Goal: Task Accomplishment & Management: Understand process/instructions

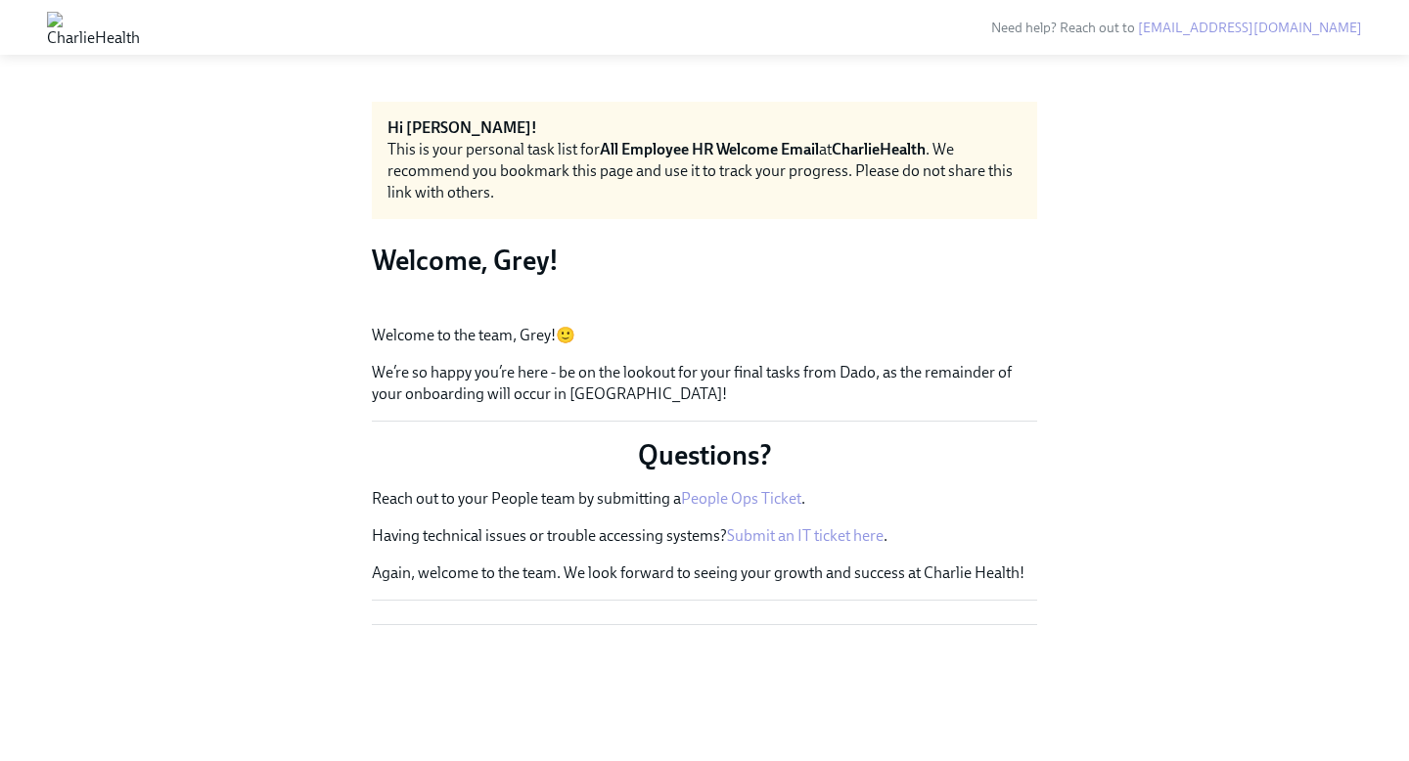
click at [67, 20] on img at bounding box center [93, 27] width 93 height 31
click at [140, 28] on img at bounding box center [93, 27] width 93 height 31
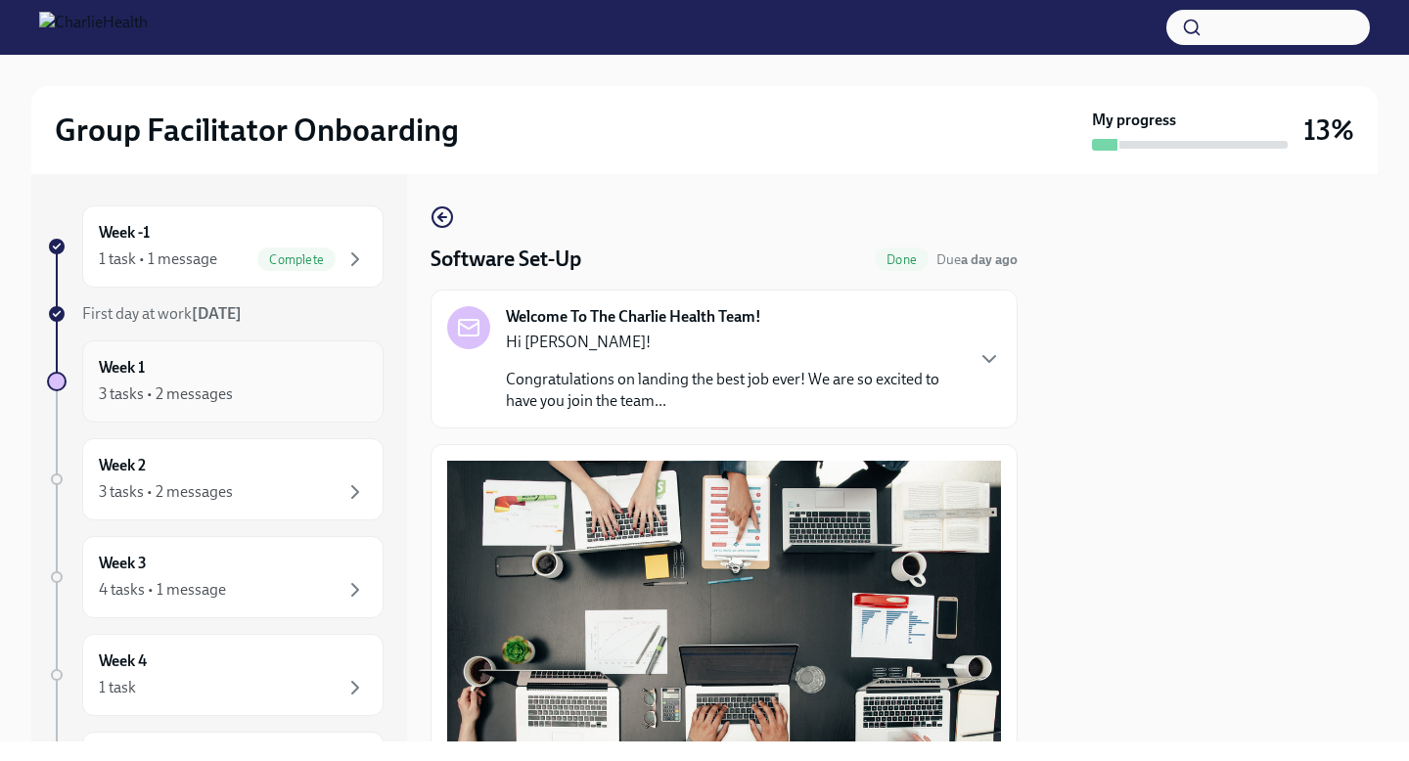
click at [220, 362] on div "Week 1 3 tasks • 2 messages" at bounding box center [233, 381] width 268 height 49
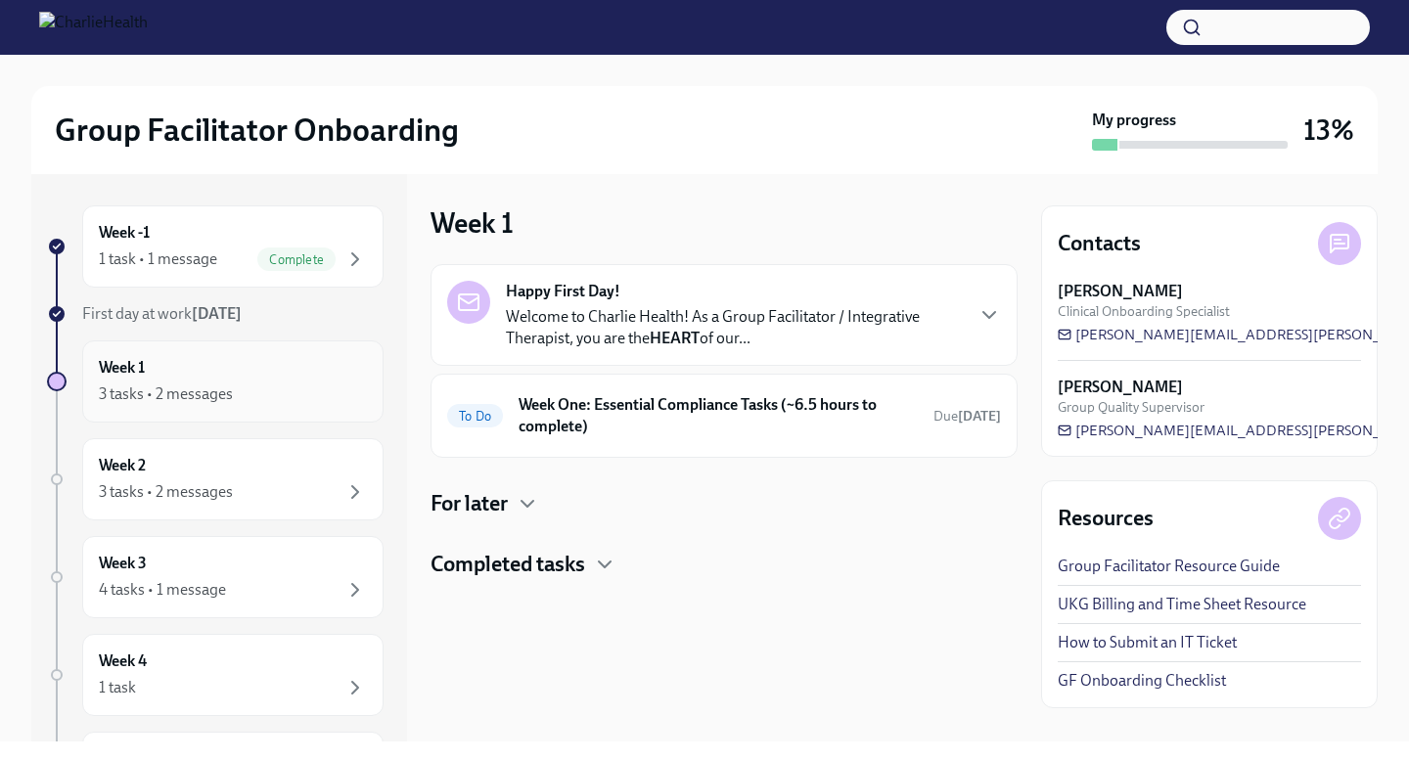
click at [284, 389] on div "3 tasks • 2 messages" at bounding box center [233, 394] width 268 height 23
click at [916, 323] on p "Welcome to Charlie Health! As a Group Facilitator / Integrative Therapist, you …" at bounding box center [734, 327] width 456 height 43
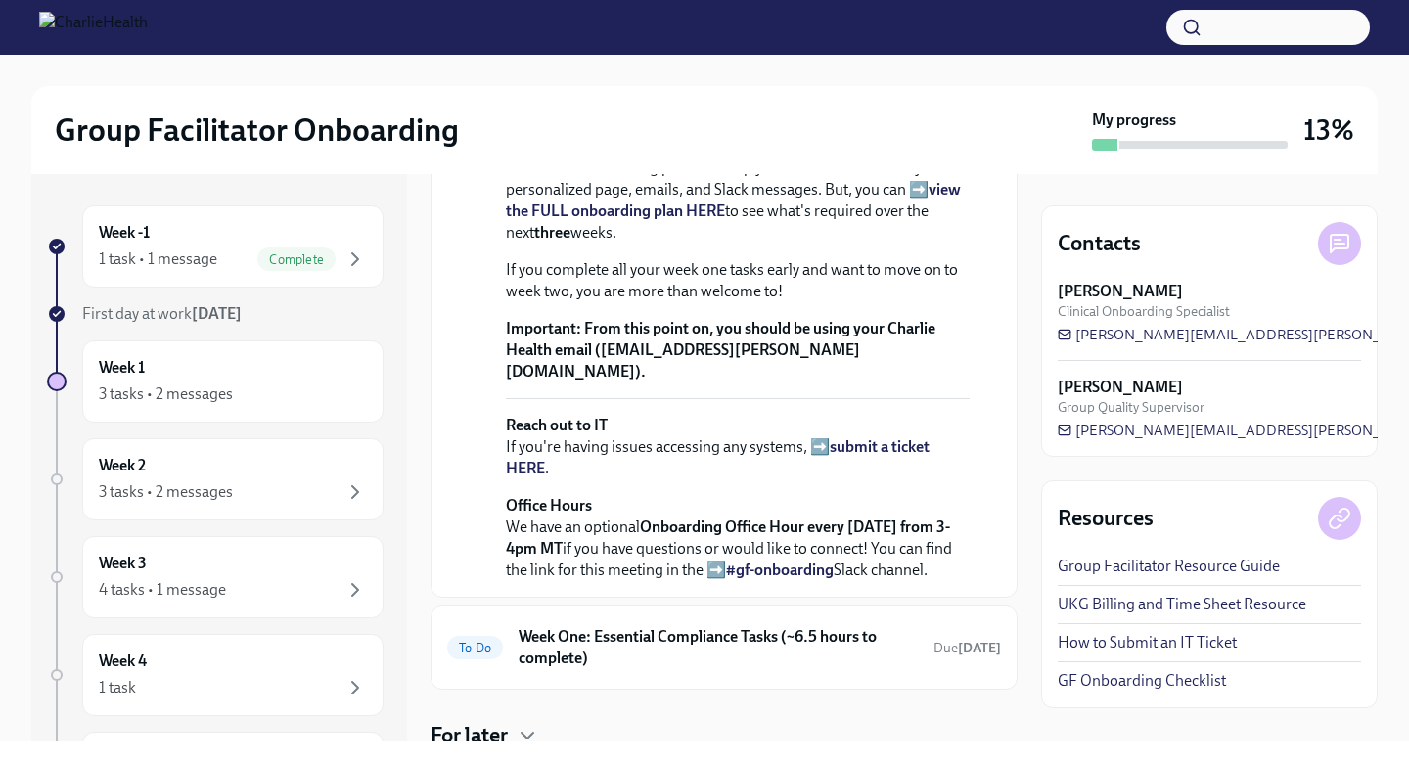
scroll to position [777, 0]
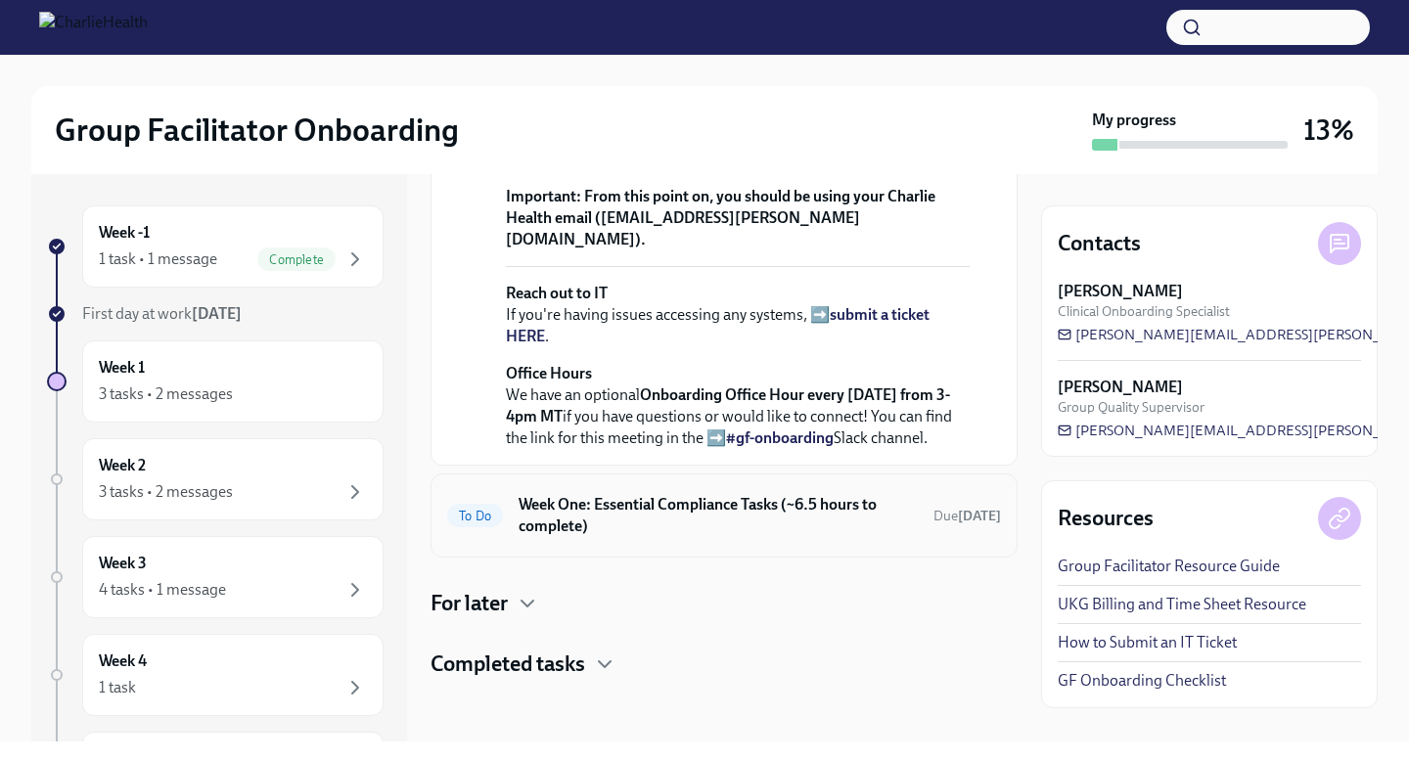
click at [762, 534] on h6 "Week One: Essential Compliance Tasks (~6.5 hours to complete)" at bounding box center [718, 515] width 399 height 43
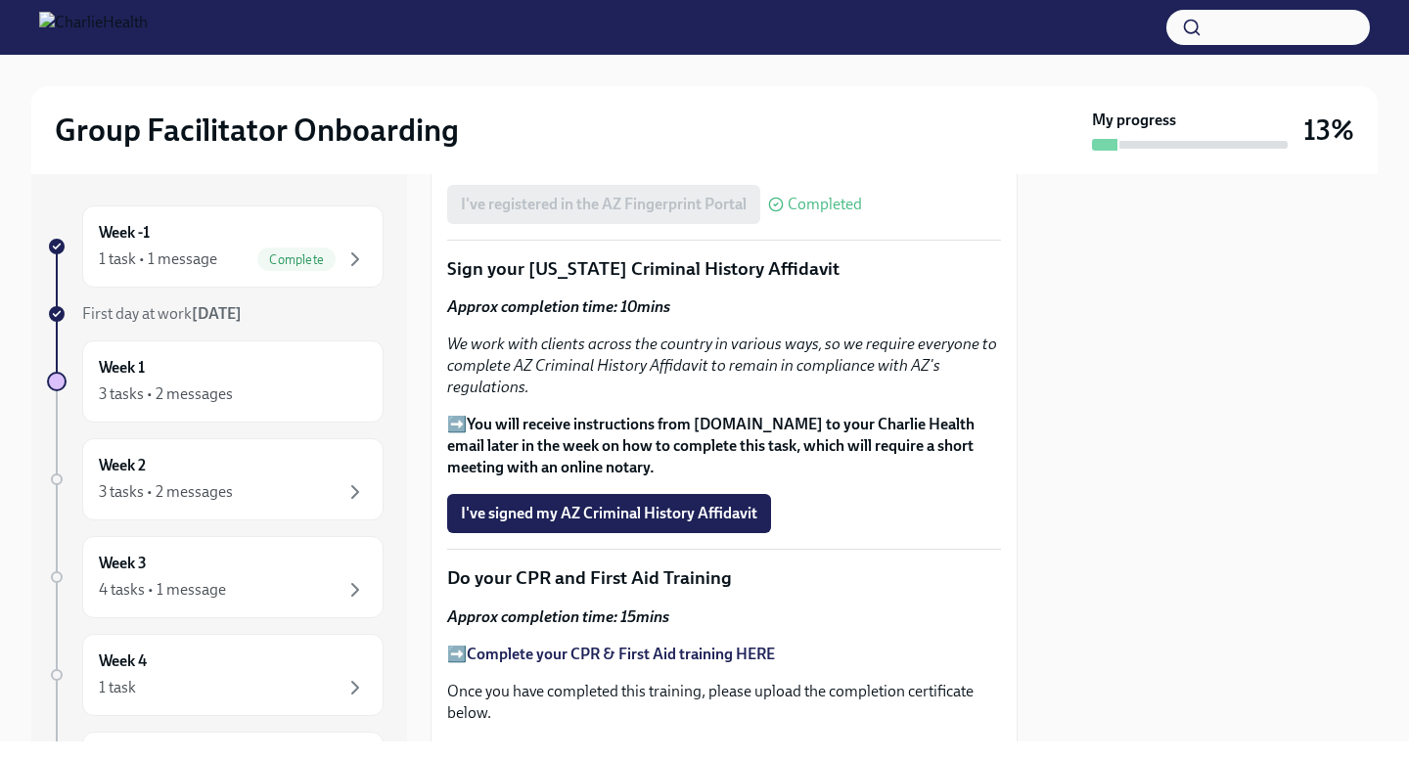
scroll to position [2471, 0]
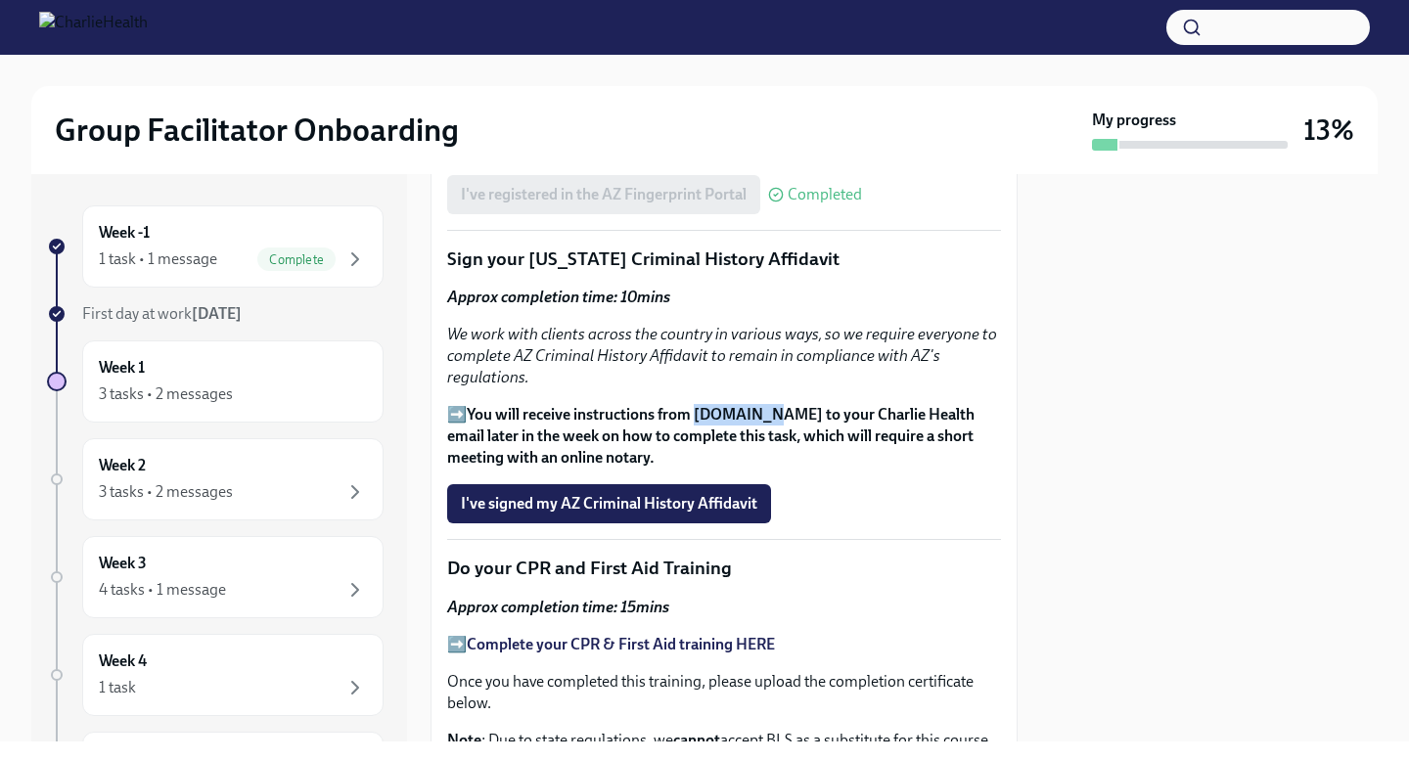
drag, startPoint x: 764, startPoint y: 411, endPoint x: 697, endPoint y: 416, distance: 67.7
click at [697, 416] on strong "You will receive instructions from [DOMAIN_NAME] to your Charlie Health email l…" at bounding box center [710, 436] width 527 height 62
copy strong "[DOMAIN_NAME]"
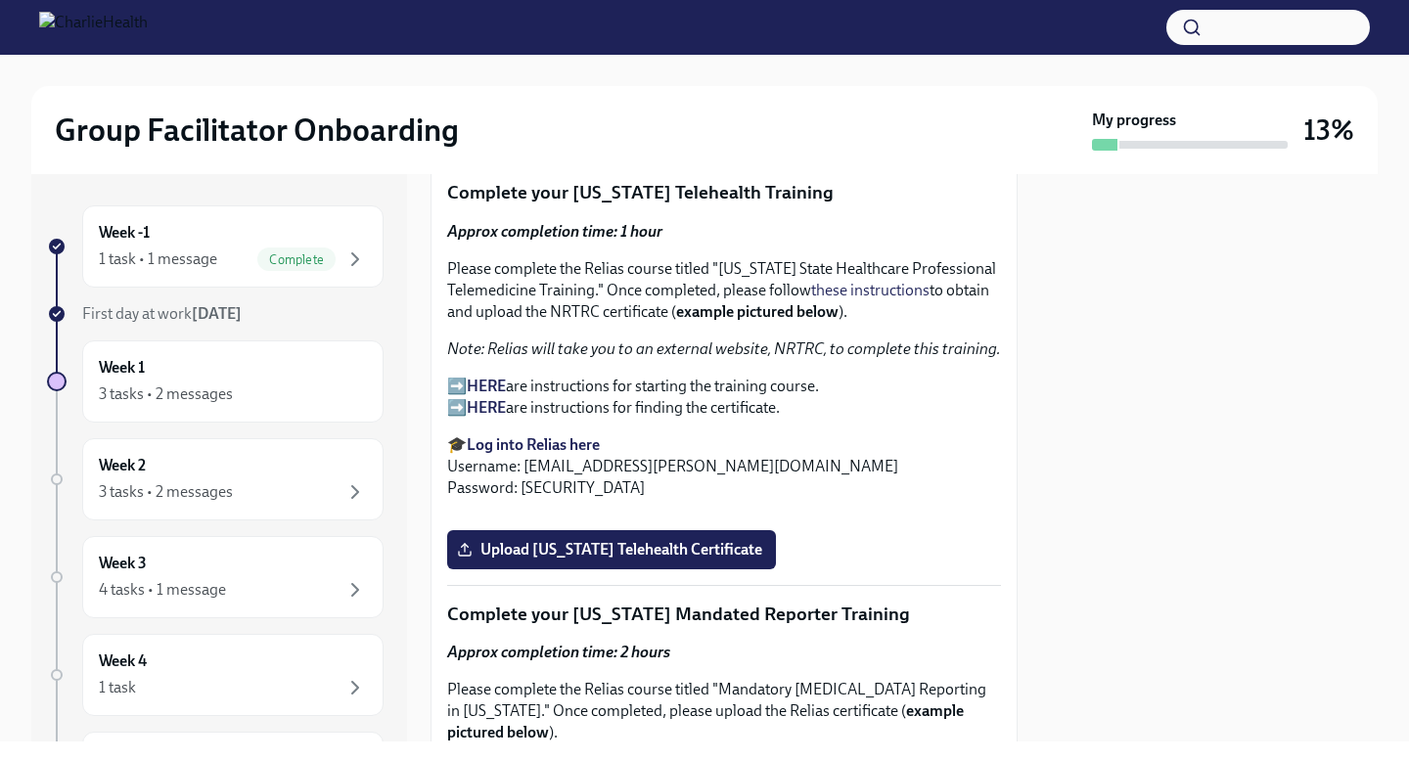
scroll to position [3133, 0]
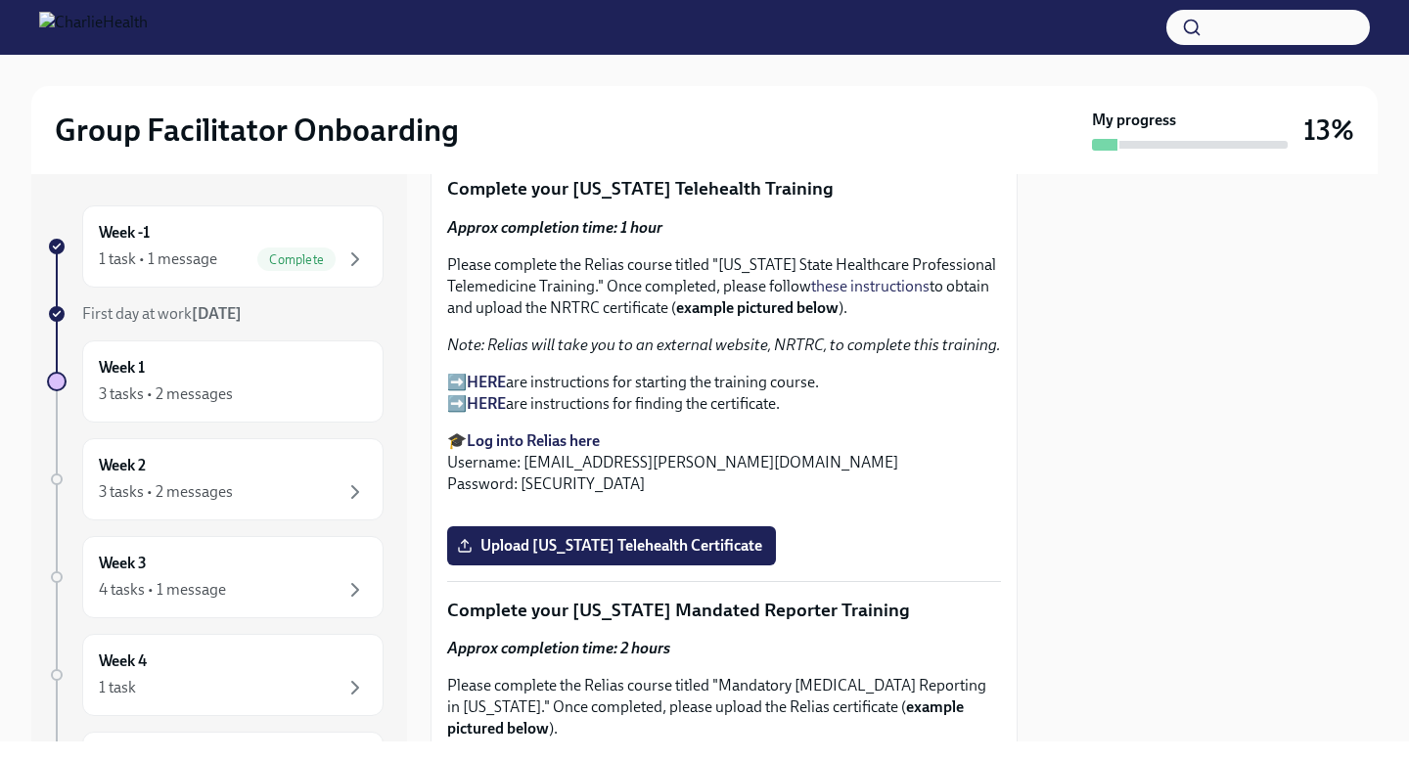
click at [568, 437] on strong "Log into Relias here" at bounding box center [533, 441] width 133 height 19
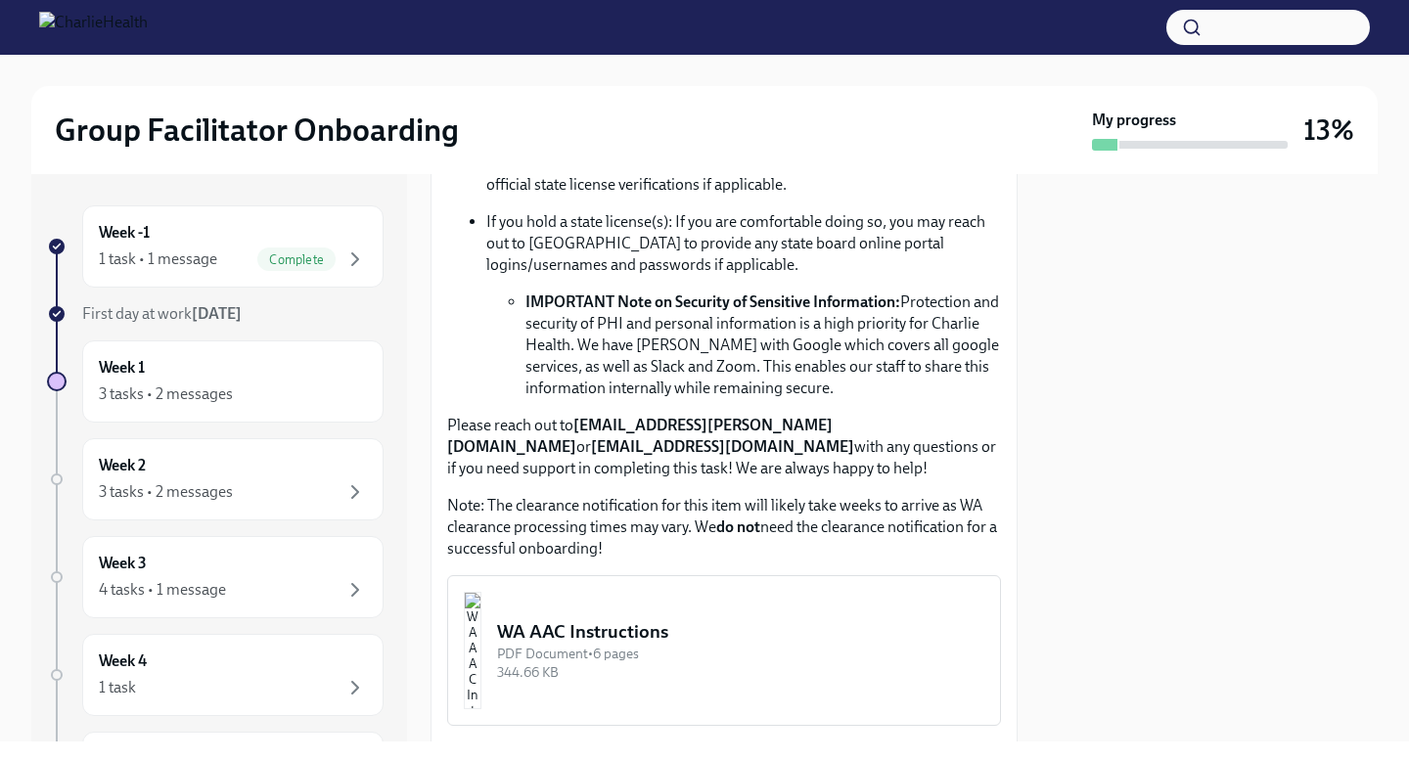
scroll to position [1754, 0]
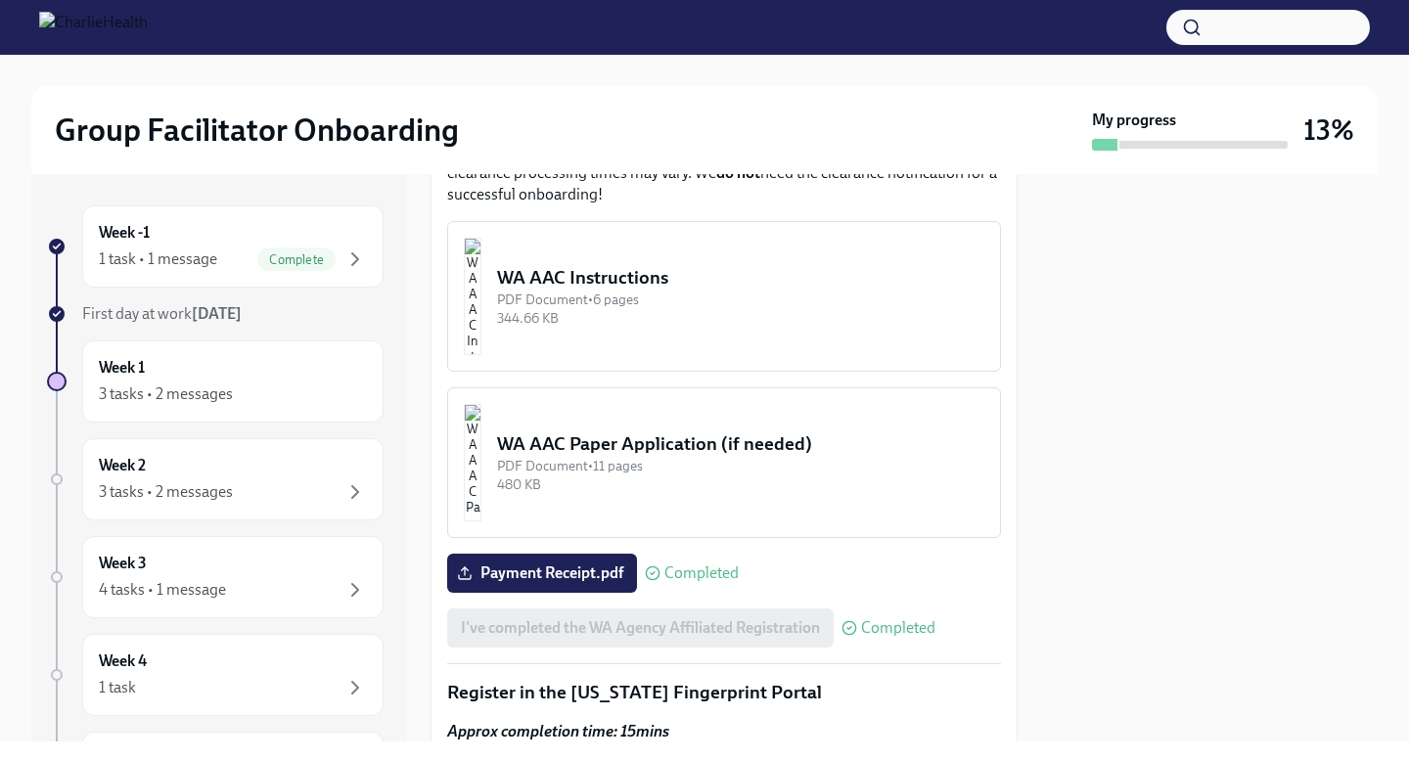
click at [642, 278] on div "WA AAC Instructions" at bounding box center [740, 277] width 487 height 25
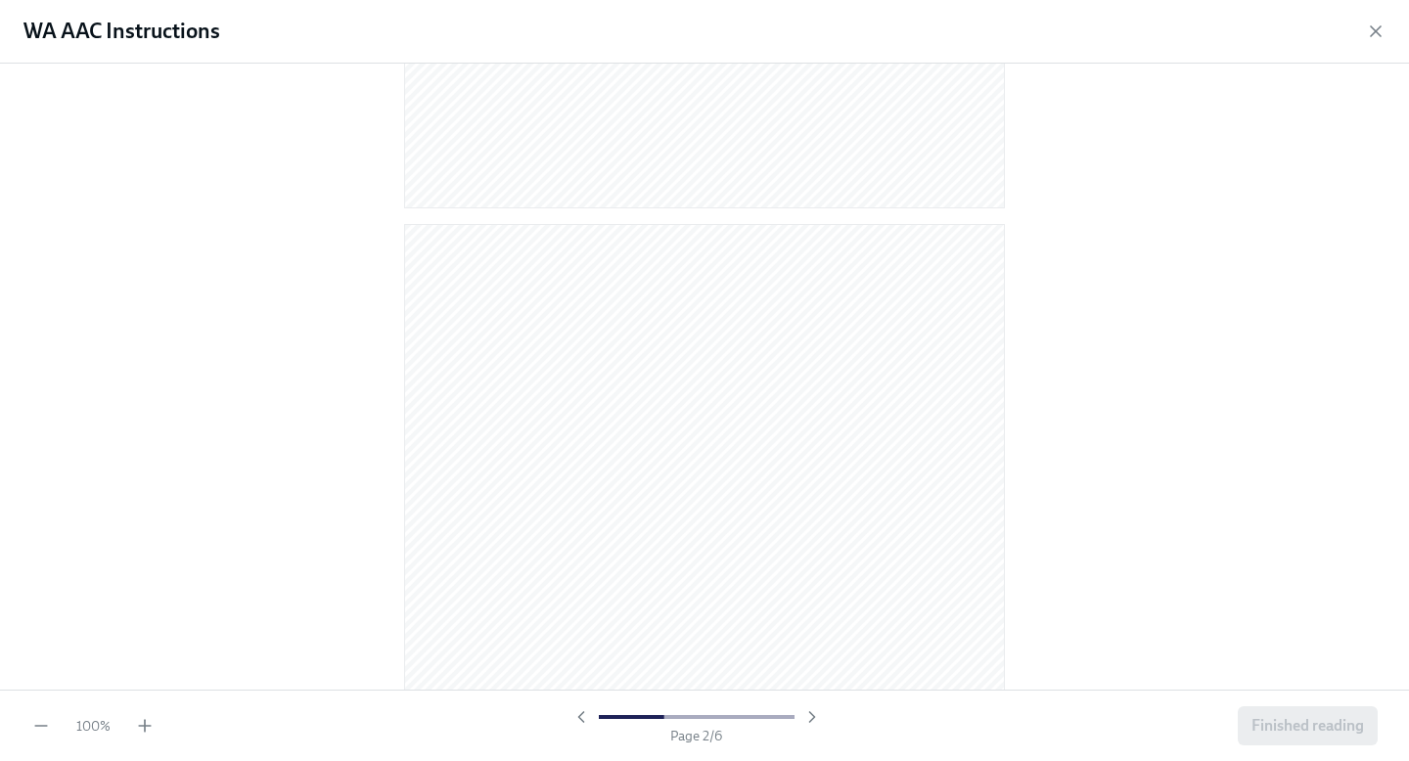
scroll to position [747, 0]
click at [1381, 25] on icon "button" at bounding box center [1376, 32] width 20 height 20
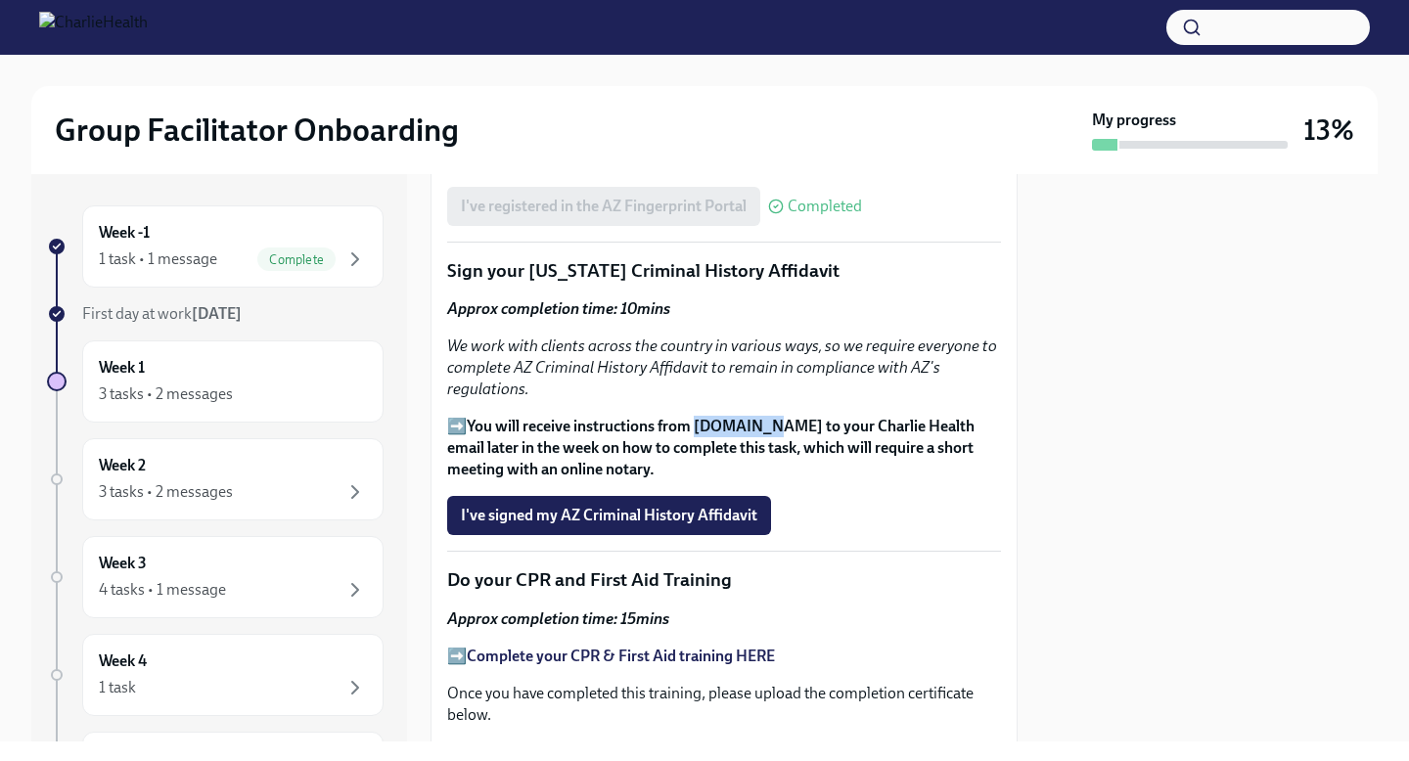
scroll to position [2383, 0]
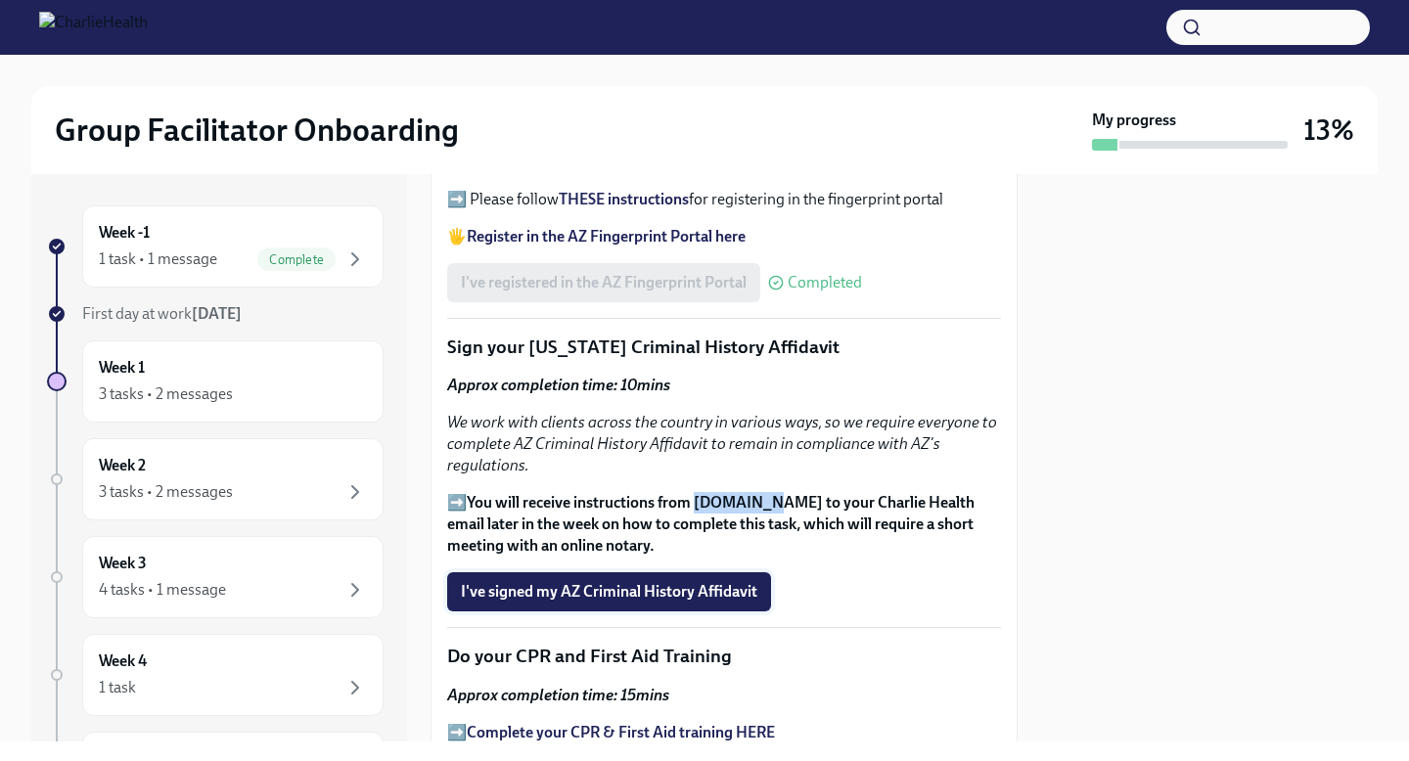
click at [590, 587] on span "I've signed my AZ Criminal History Affidavit" at bounding box center [609, 592] width 296 height 20
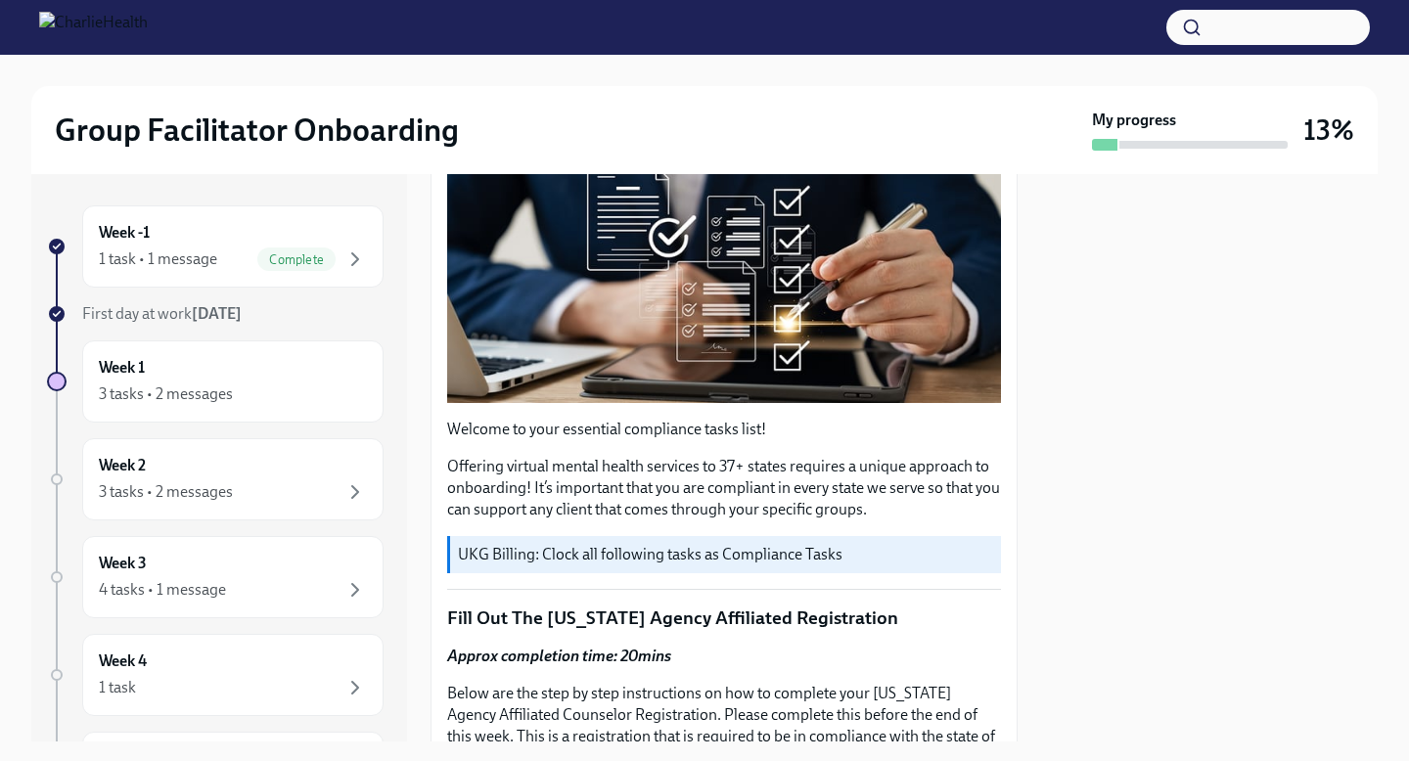
scroll to position [0, 0]
